Goal: Task Accomplishment & Management: Manage account settings

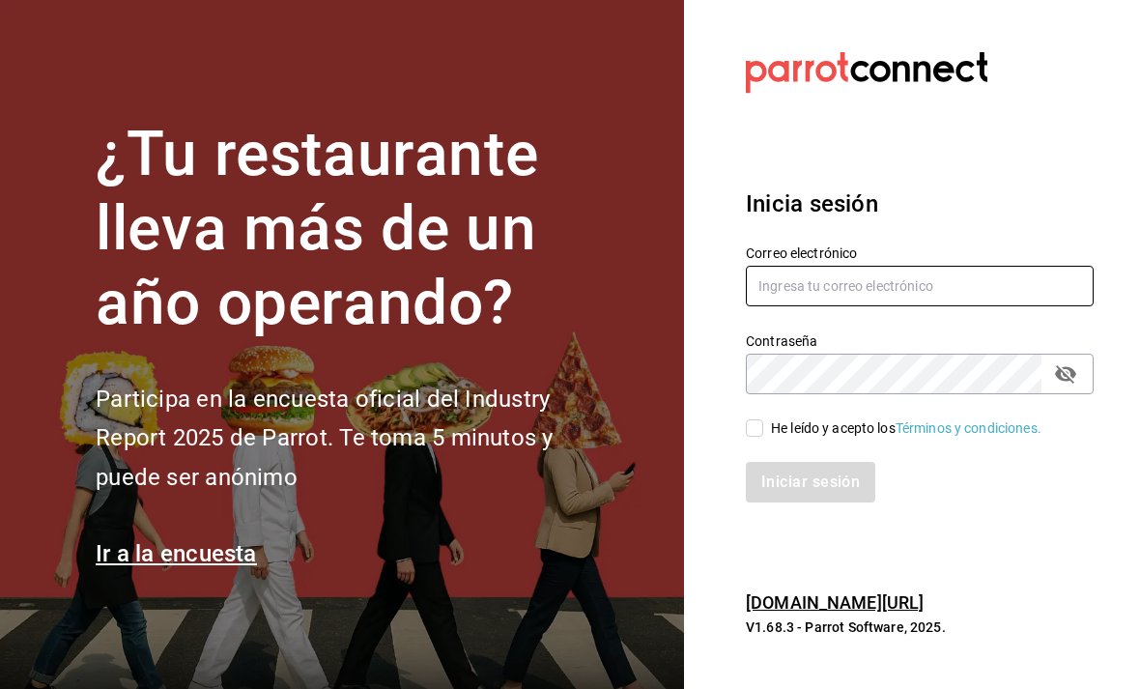
click at [949, 306] on input "text" at bounding box center [920, 286] width 348 height 41
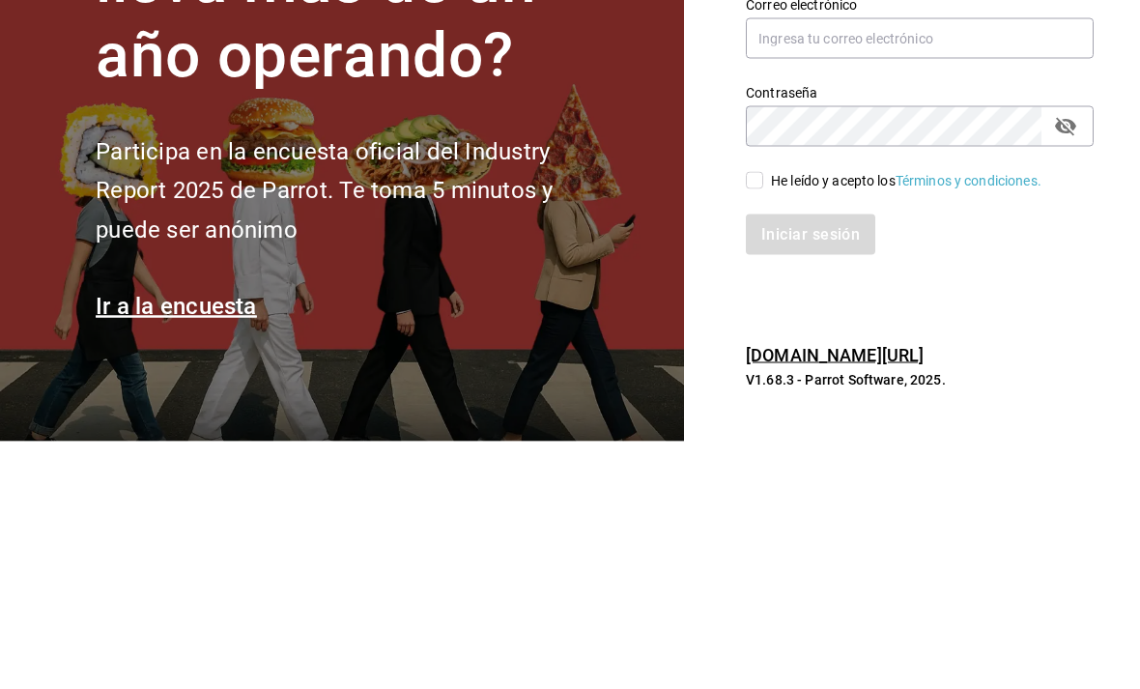
click at [668, 180] on section "¿Tu restaurante lleva más de un año operando? Participa en la encuesta oficial …" at bounding box center [342, 344] width 684 height 689
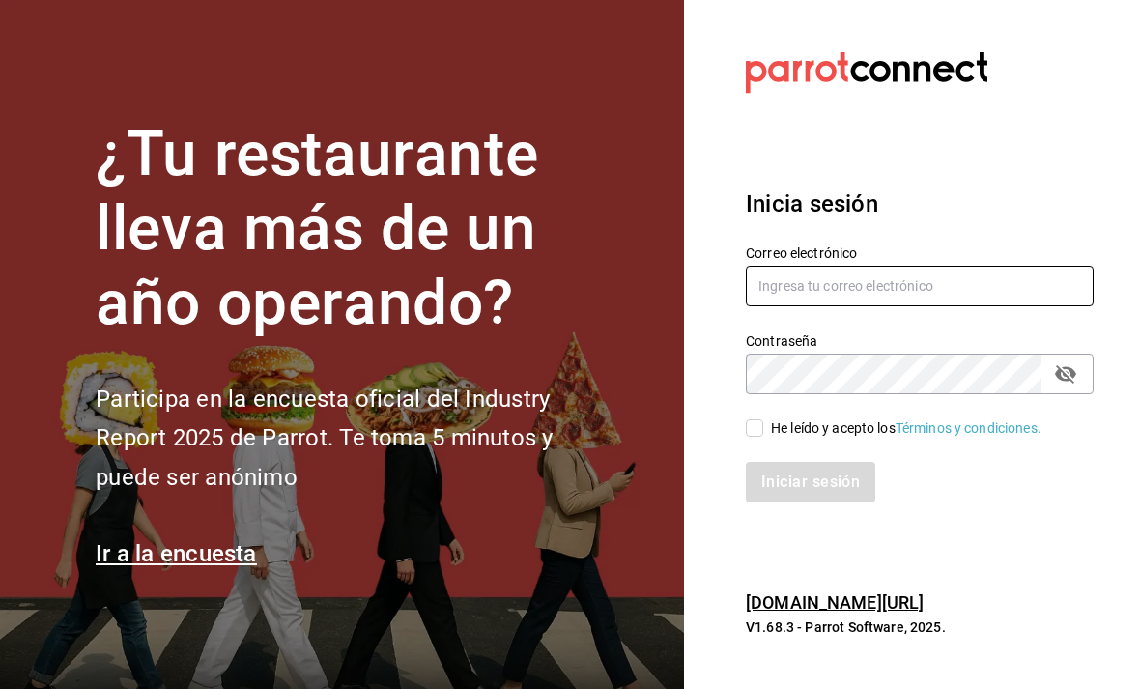
click at [982, 266] on input "text" at bounding box center [920, 286] width 348 height 41
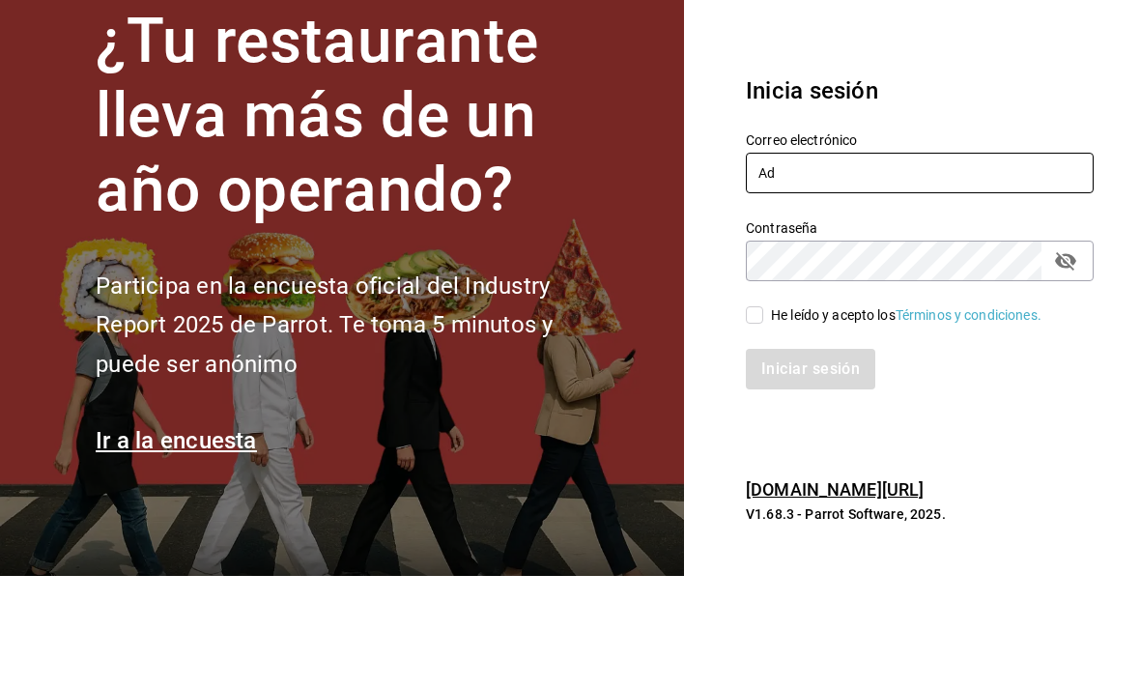
type input "A"
click at [813, 266] on input "administracion" at bounding box center [920, 286] width 348 height 41
click at [821, 266] on input "administracion" at bounding box center [920, 286] width 348 height 41
click at [820, 266] on input "administracion" at bounding box center [920, 286] width 348 height 41
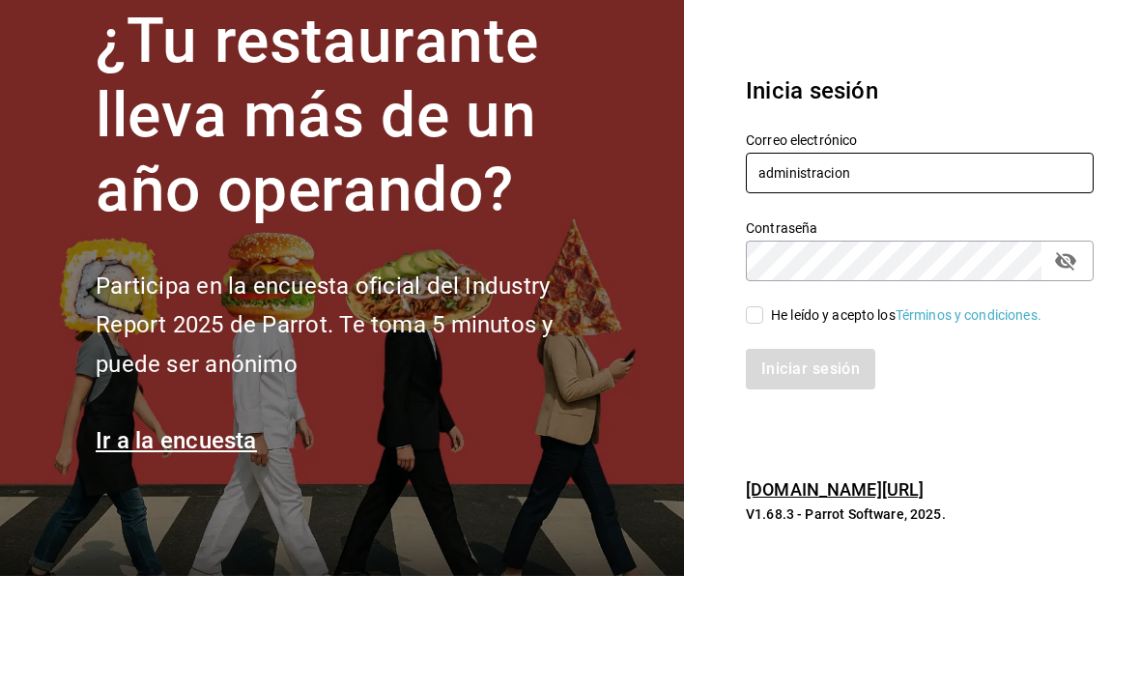
paste input "05023666426361"
type input "05023666426361"
click at [818, 266] on input "05023666426361" at bounding box center [920, 286] width 348 height 41
click at [827, 266] on input "05023666426361" at bounding box center [920, 286] width 348 height 41
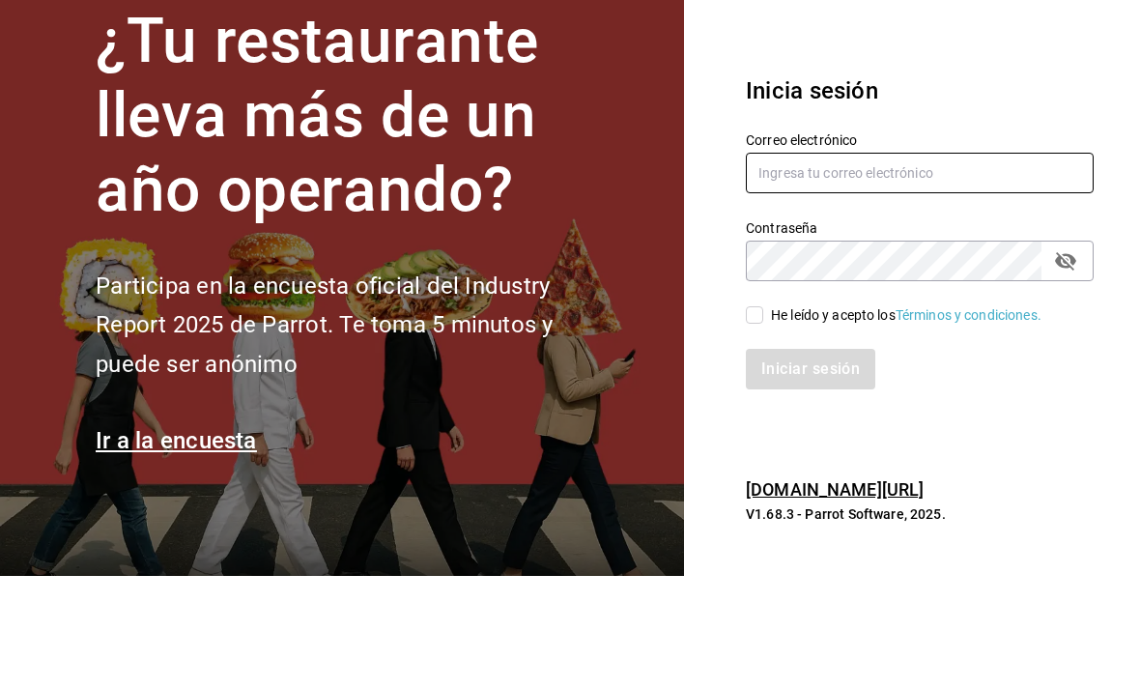
type input "A"
type input "[EMAIL_ADDRESS][DOMAIN_NAME]"
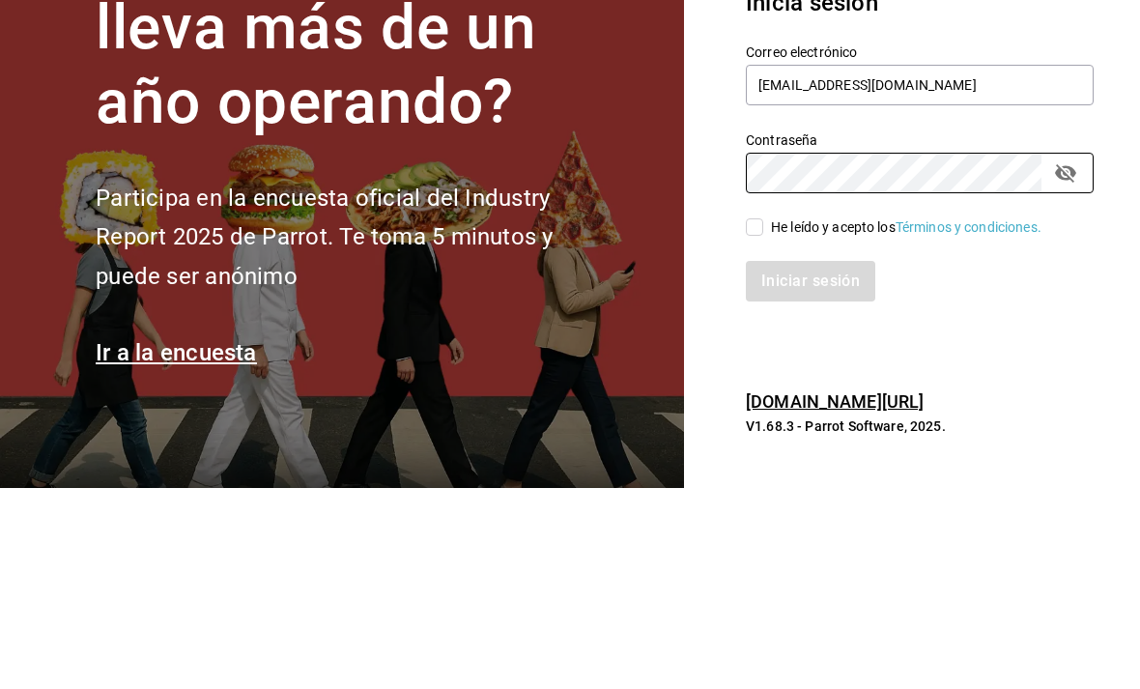
click at [759, 419] on input "He leído y acepto los Términos y condiciones." at bounding box center [754, 427] width 17 height 17
checkbox input "true"
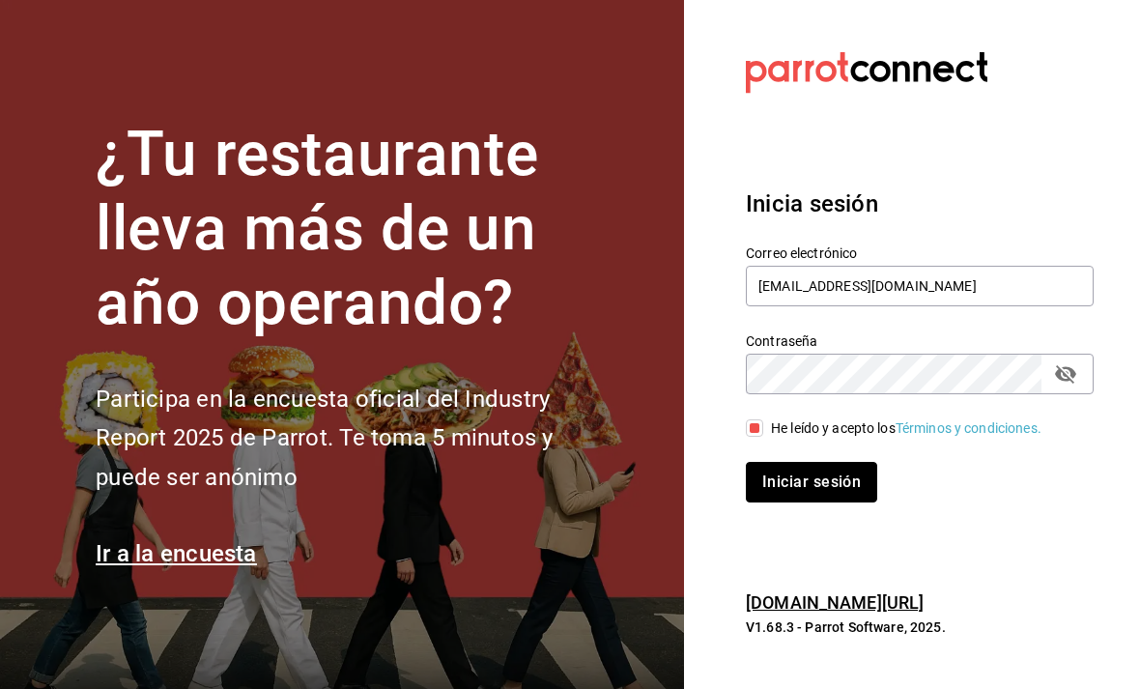
click at [833, 462] on button "Iniciar sesión" at bounding box center [811, 482] width 131 height 41
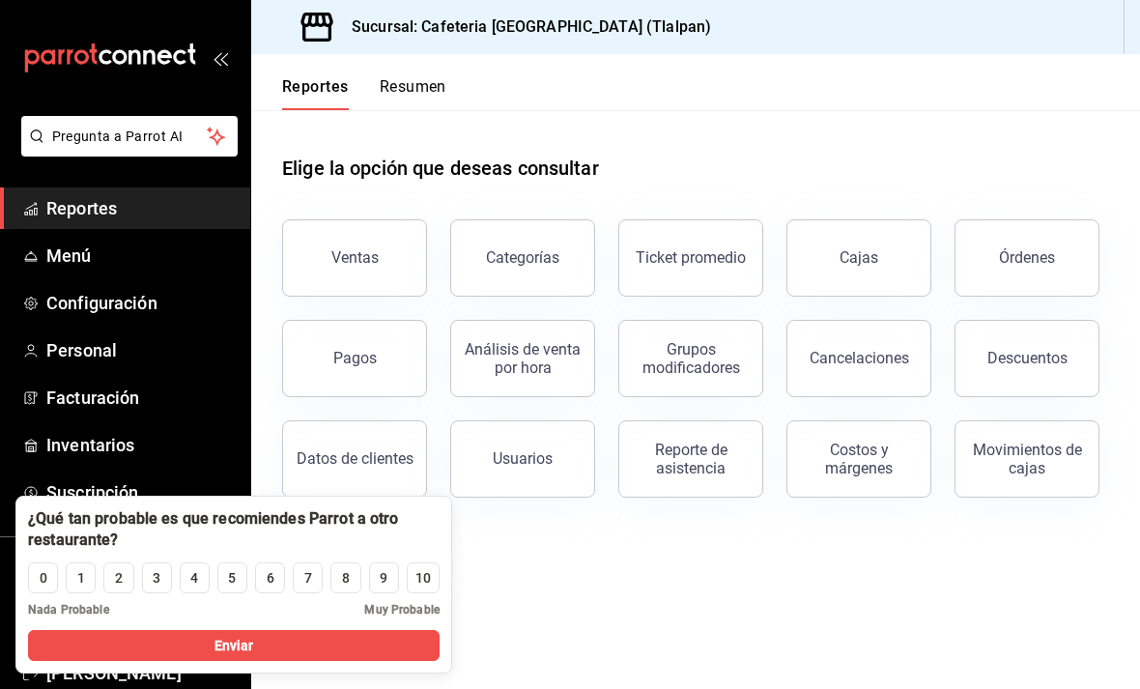
click at [81, 248] on span "Menú" at bounding box center [140, 256] width 188 height 26
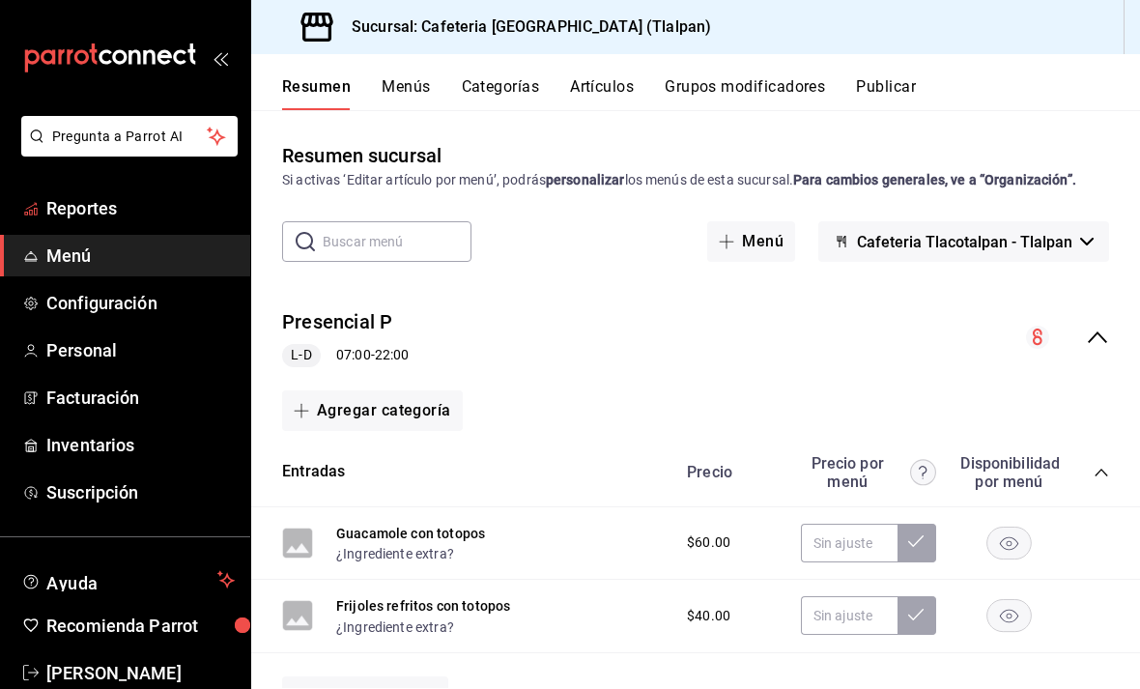
click at [89, 213] on span "Reportes" at bounding box center [140, 208] width 188 height 26
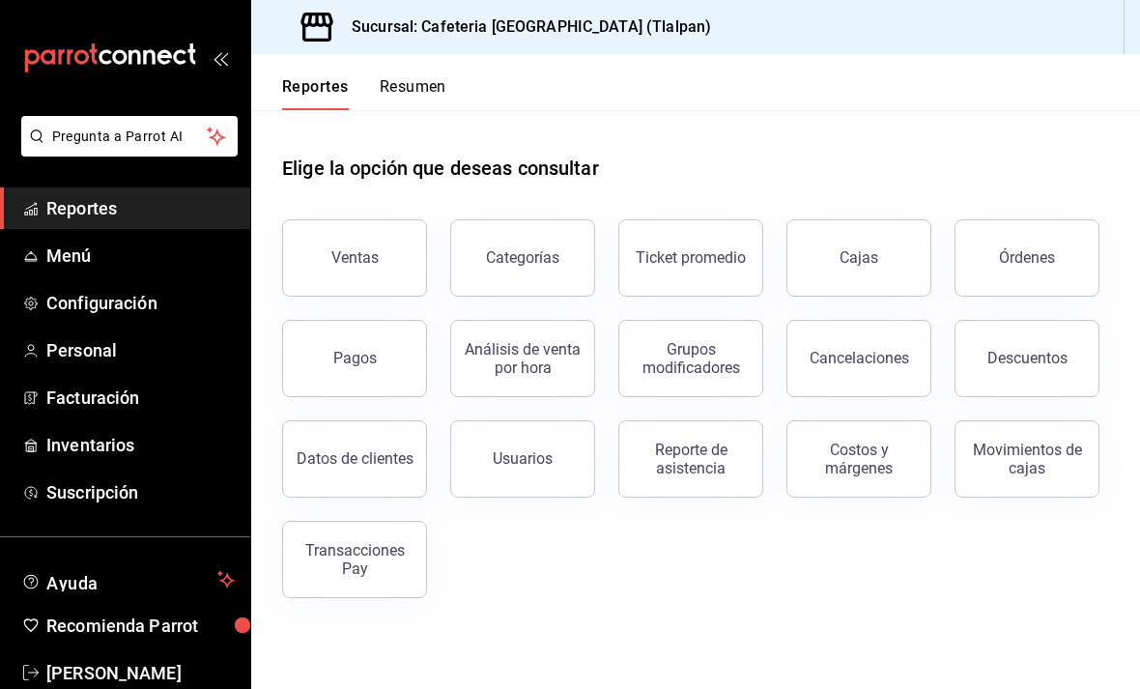
click at [346, 240] on button "Ventas" at bounding box center [354, 257] width 145 height 77
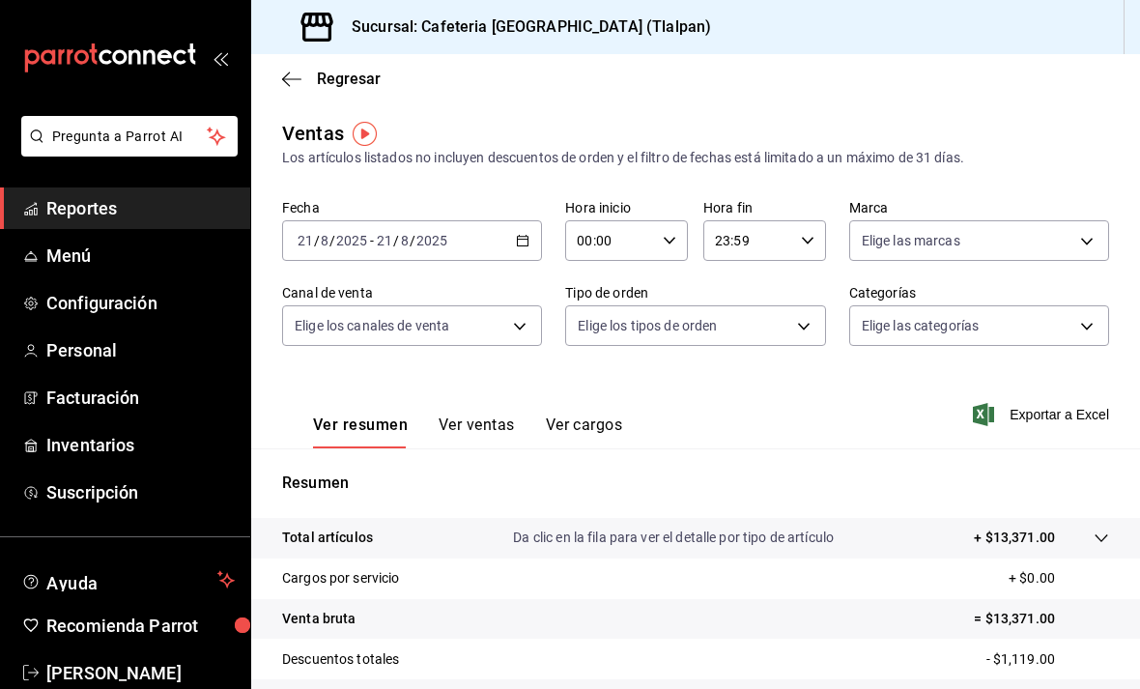
click at [194, 212] on span "Reportes" at bounding box center [140, 208] width 188 height 26
